Goal: Task Accomplishment & Management: Manage account settings

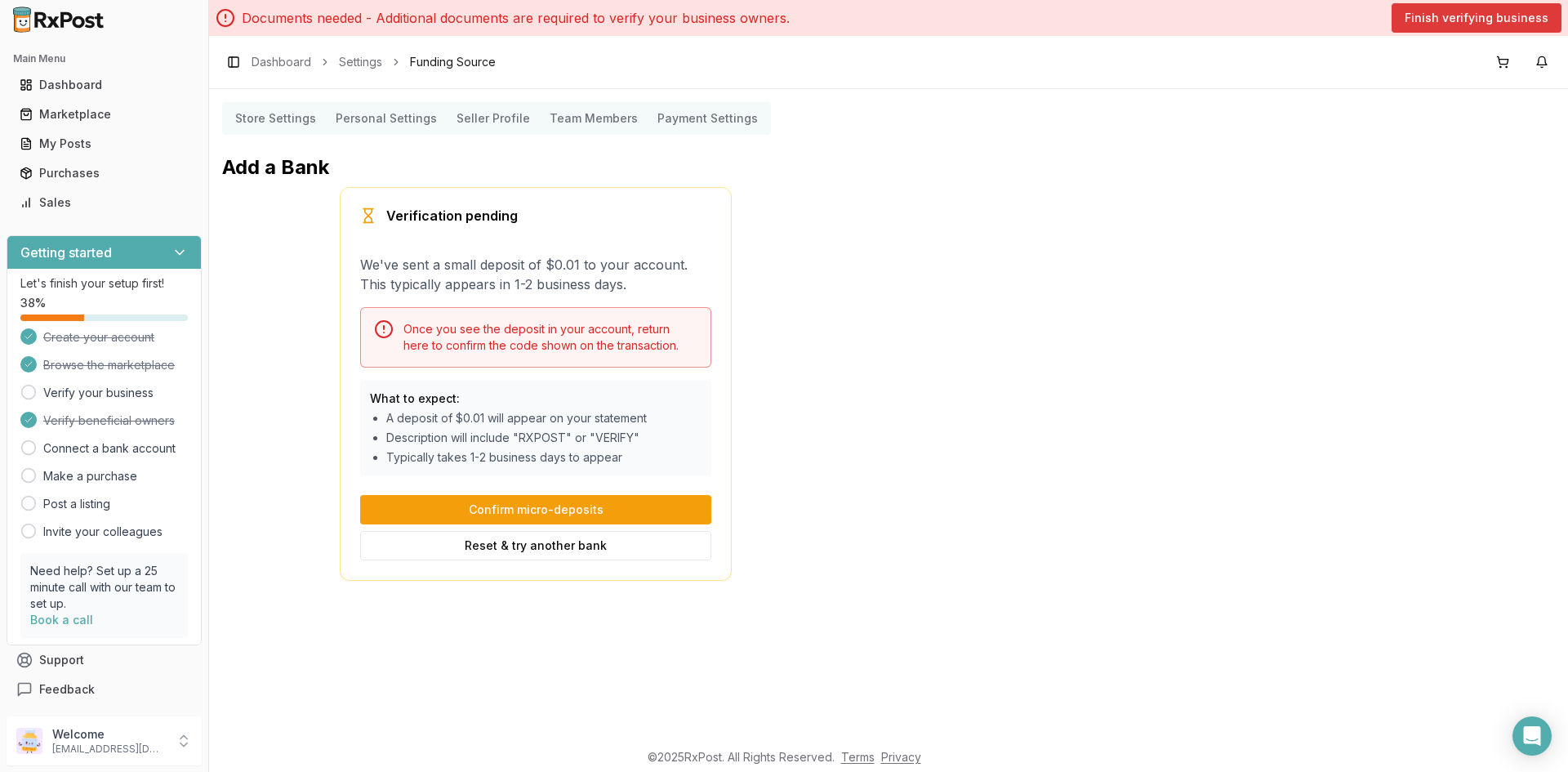
click at [1461, 14] on button "Finish verifying business" at bounding box center [1476, 18] width 170 height 29
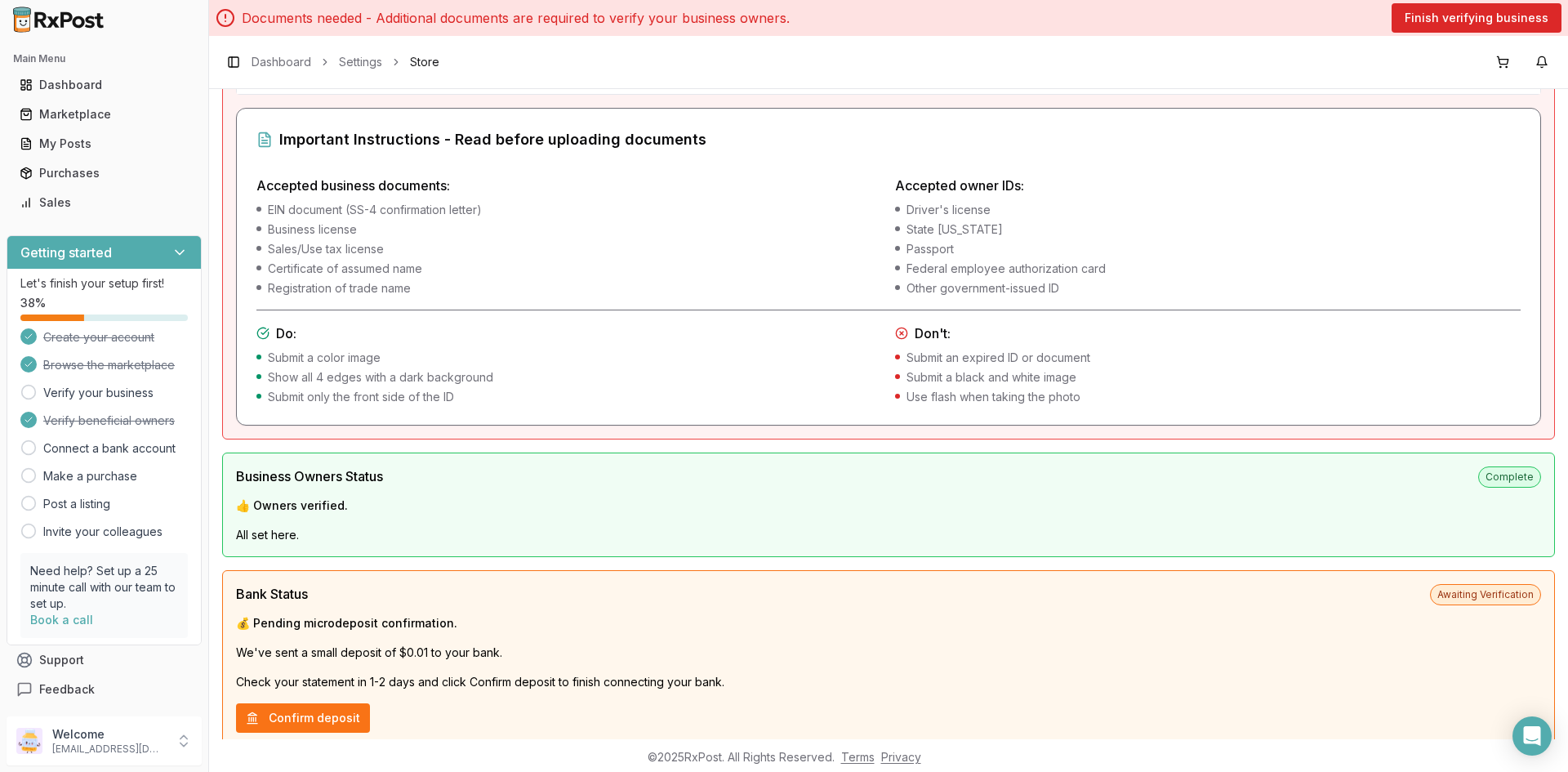
scroll to position [491, 0]
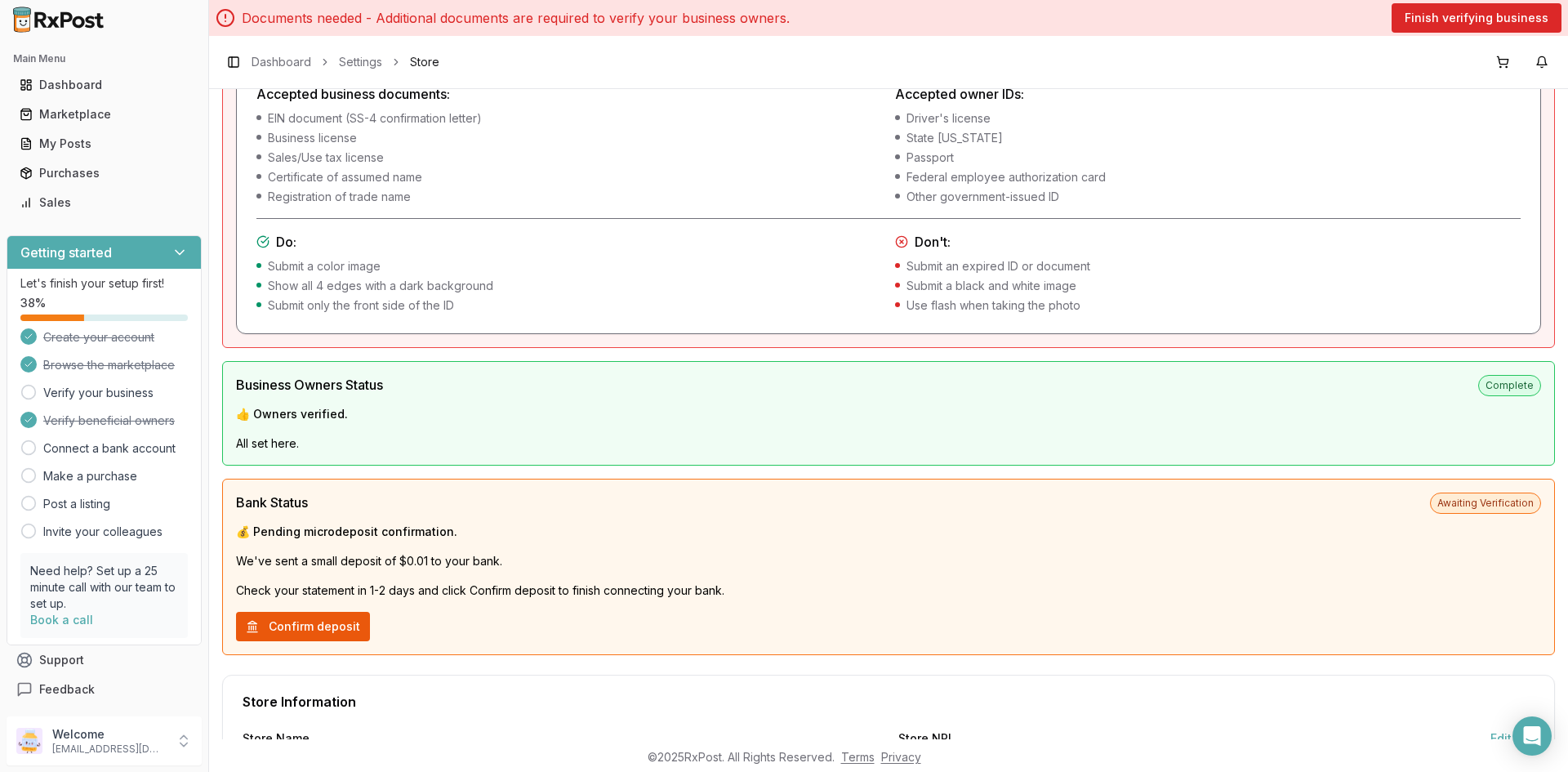
click at [341, 634] on button "Confirm deposit" at bounding box center [303, 627] width 134 height 29
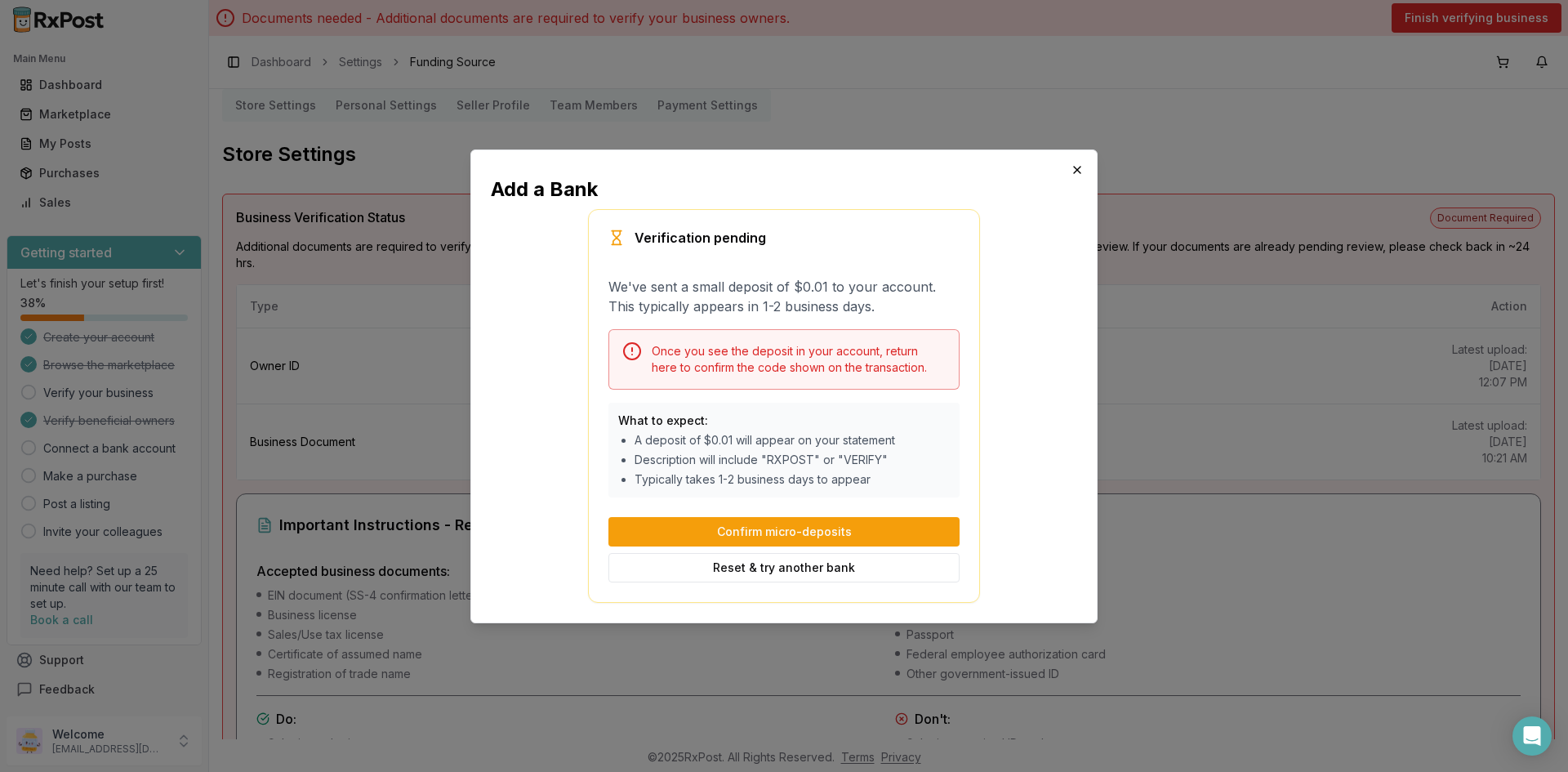
click at [1078, 165] on icon "button" at bounding box center [1077, 170] width 13 height 13
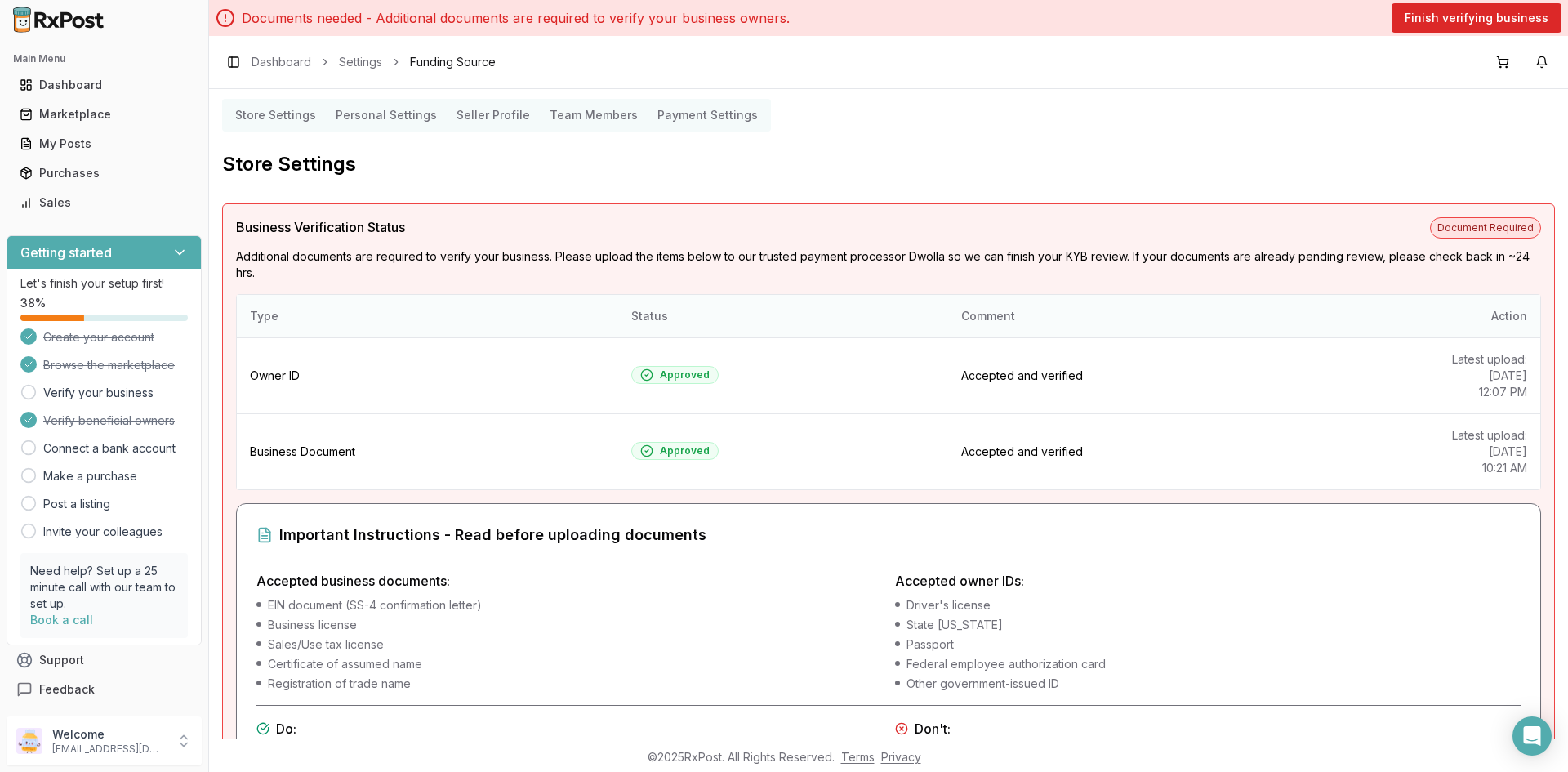
scroll to position [0, 0]
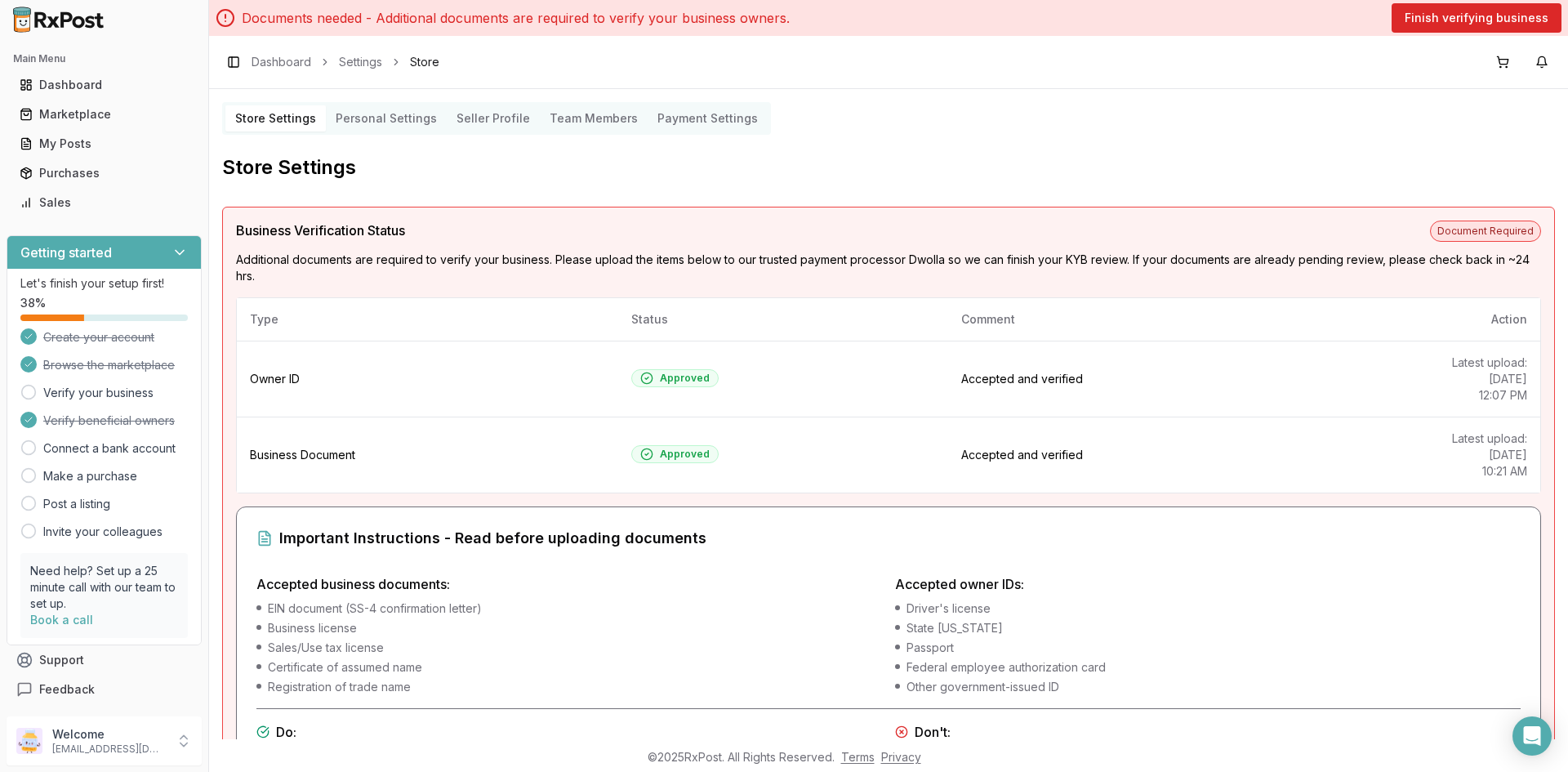
drag, startPoint x: 780, startPoint y: 653, endPoint x: 775, endPoint y: 643, distance: 11.2
click at [780, 653] on li "Sales/Use tax license" at bounding box center [569, 648] width 626 height 17
click at [997, 161] on h2 "Store Settings" at bounding box center [888, 167] width 1333 height 27
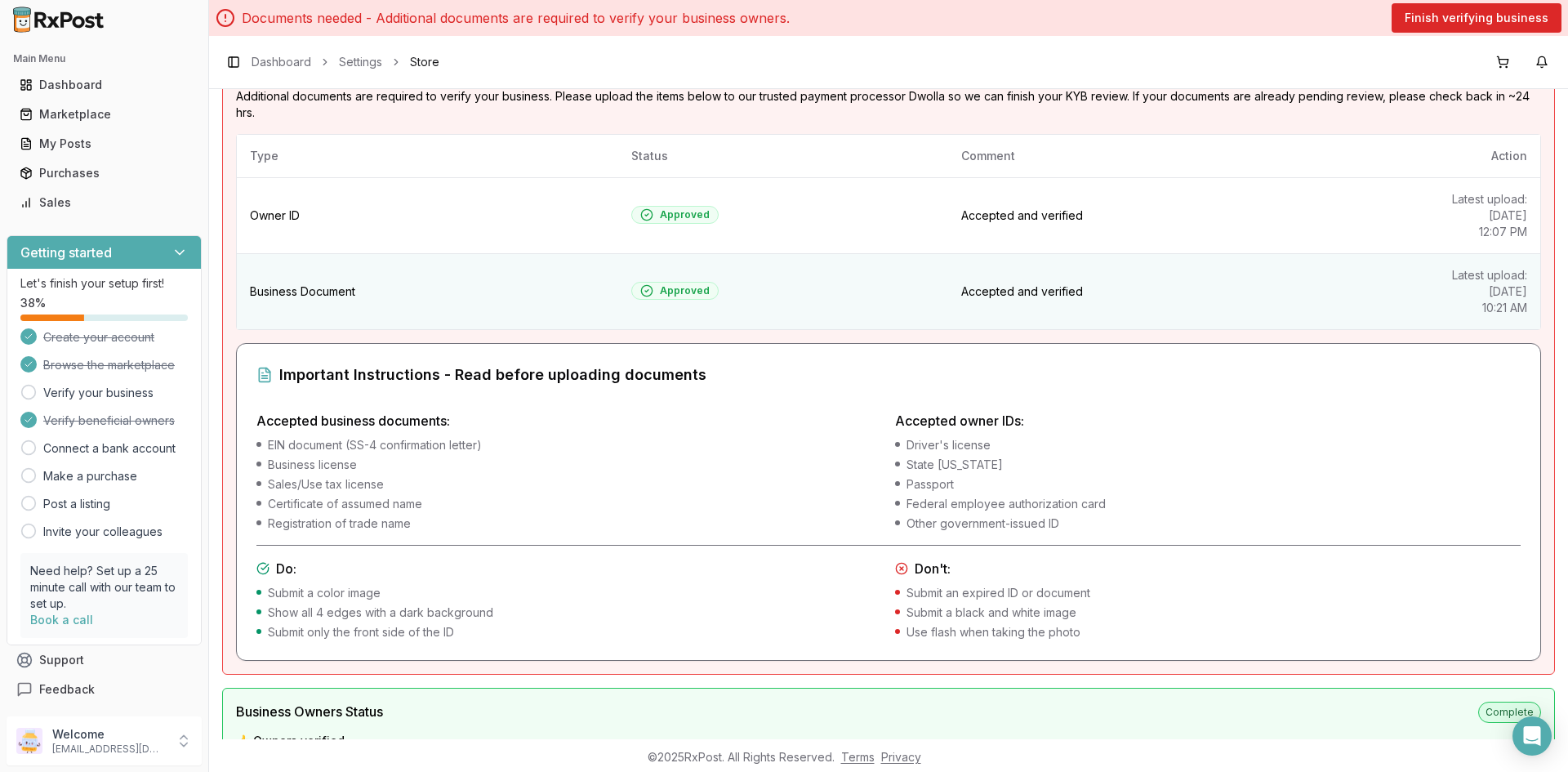
scroll to position [82, 0]
